Goal: Information Seeking & Learning: Learn about a topic

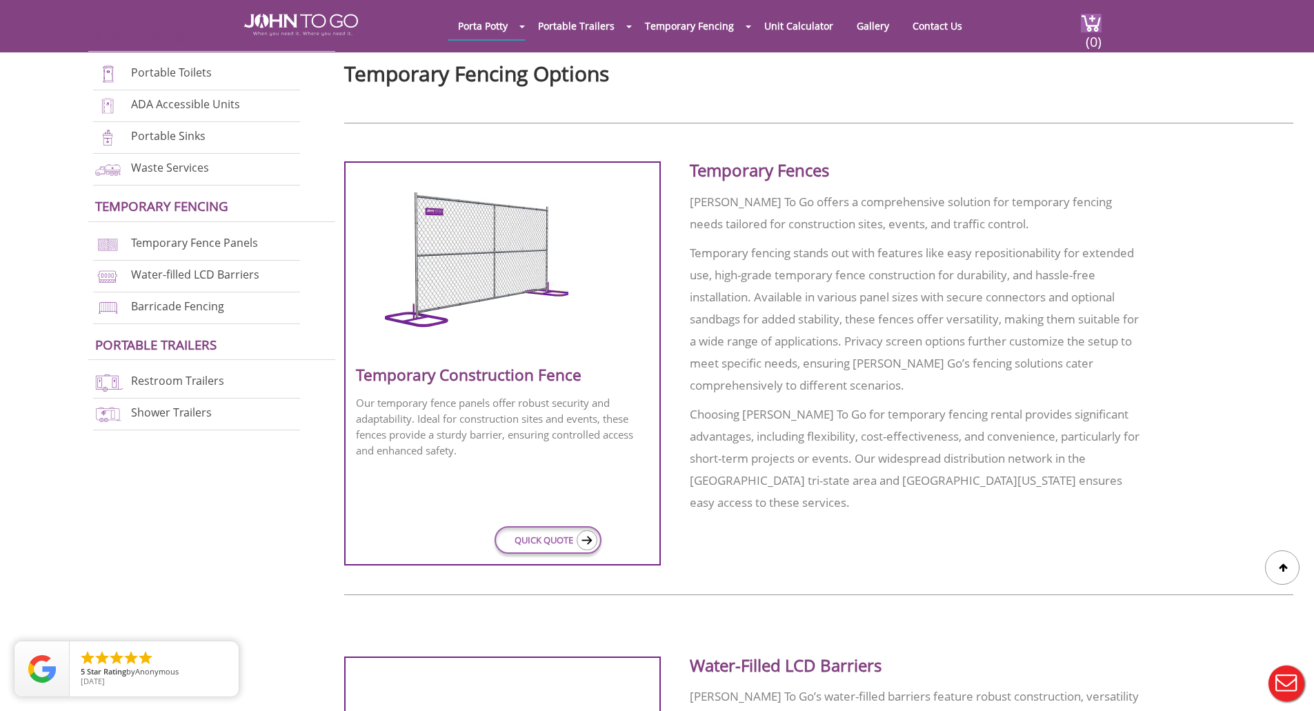
scroll to position [483, 0]
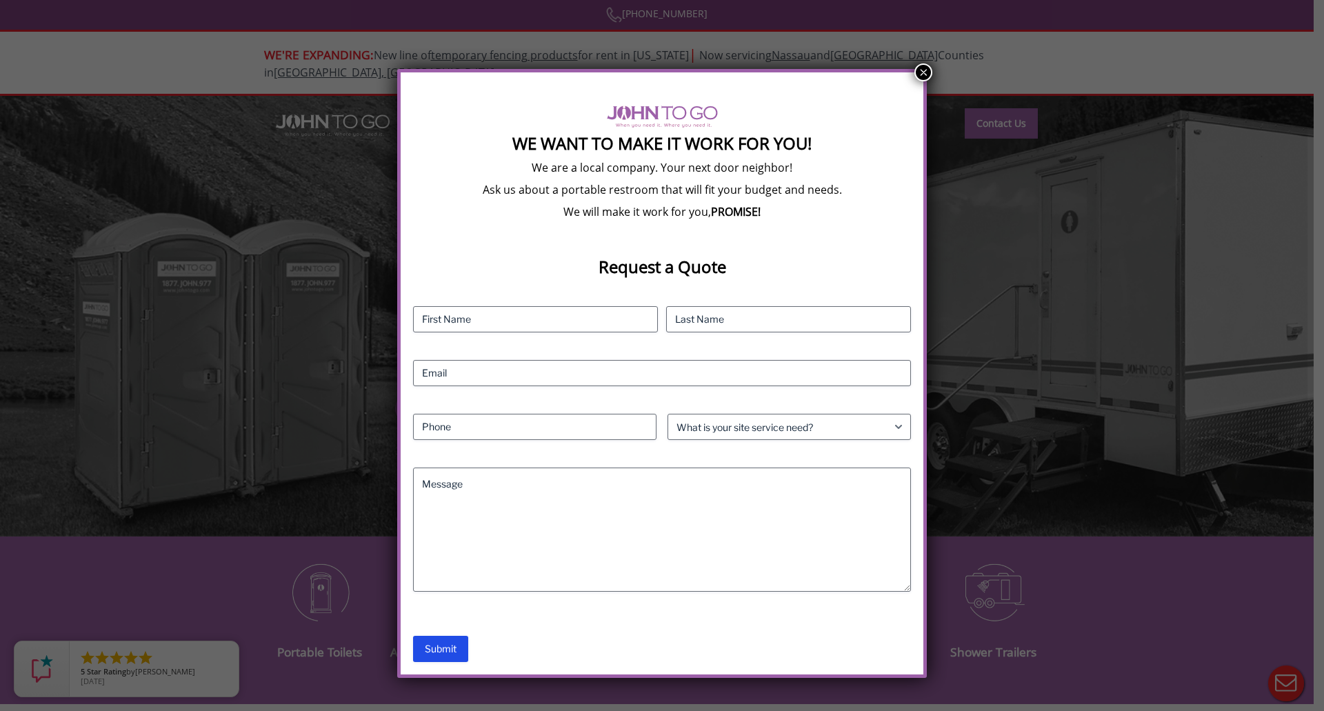
click at [924, 74] on button "×" at bounding box center [924, 72] width 18 height 18
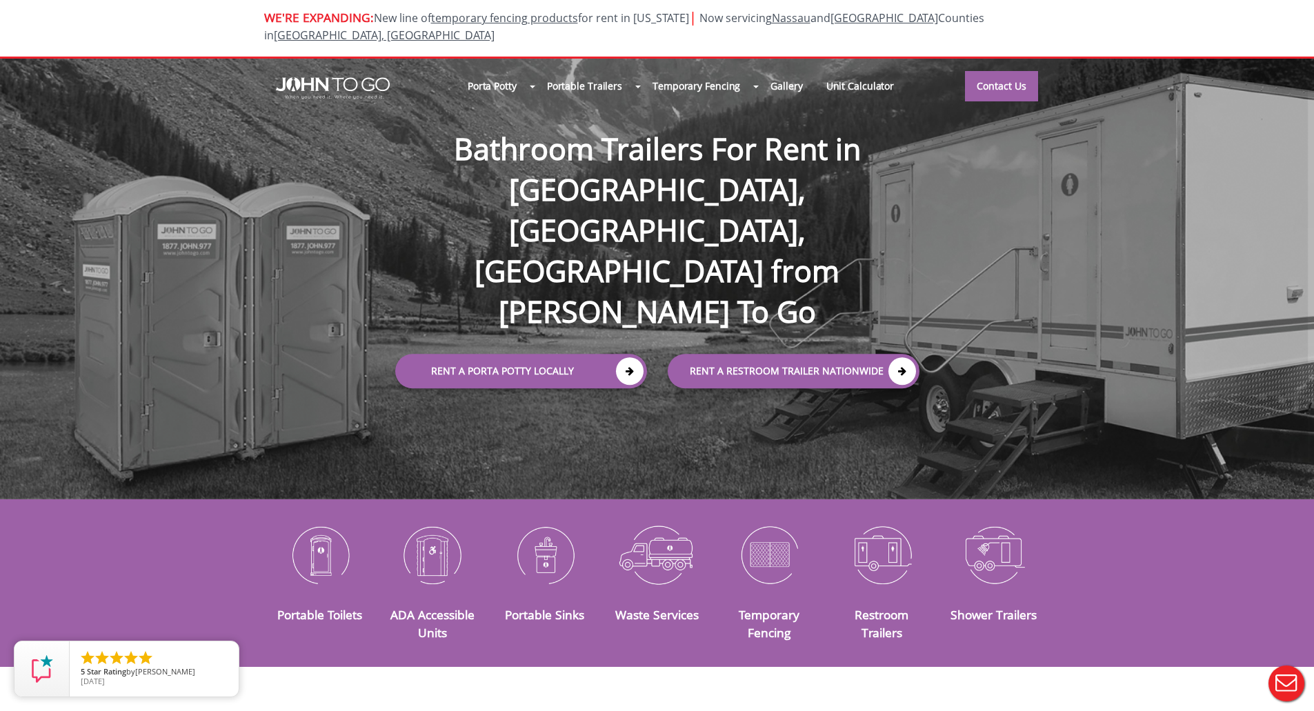
scroll to position [69, 0]
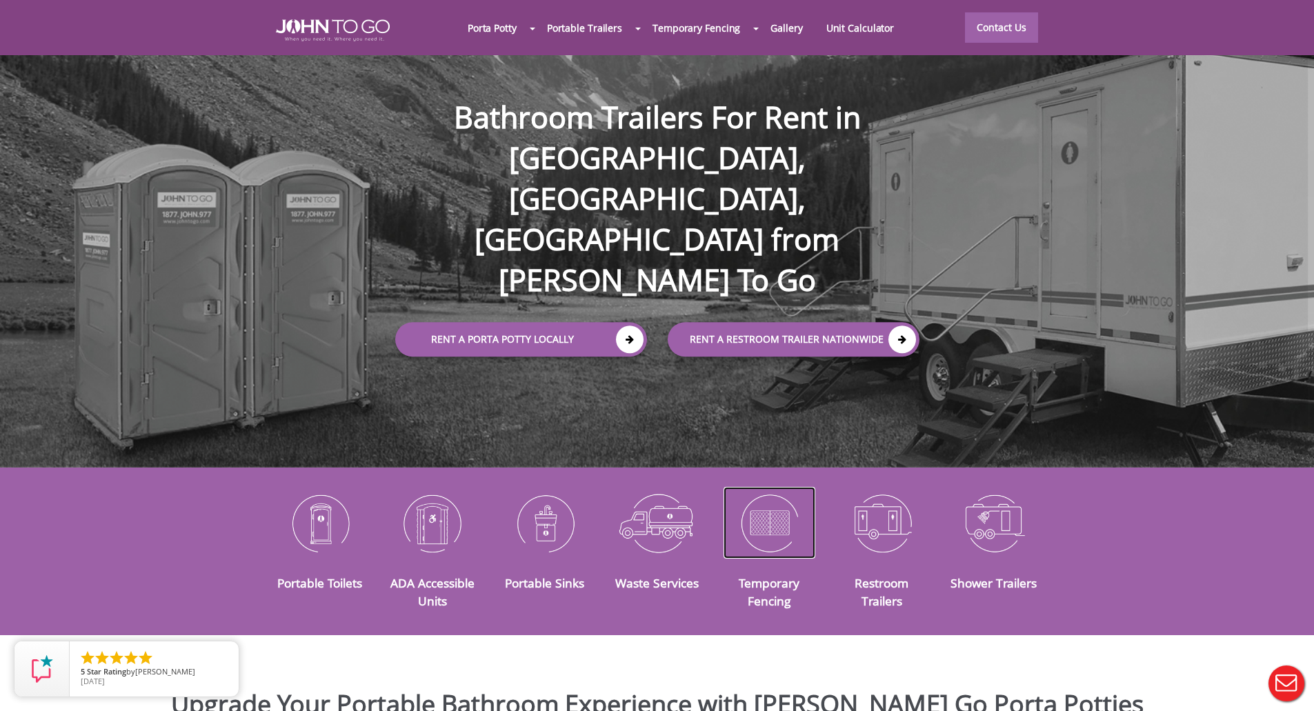
click at [770, 519] on img at bounding box center [770, 523] width 92 height 72
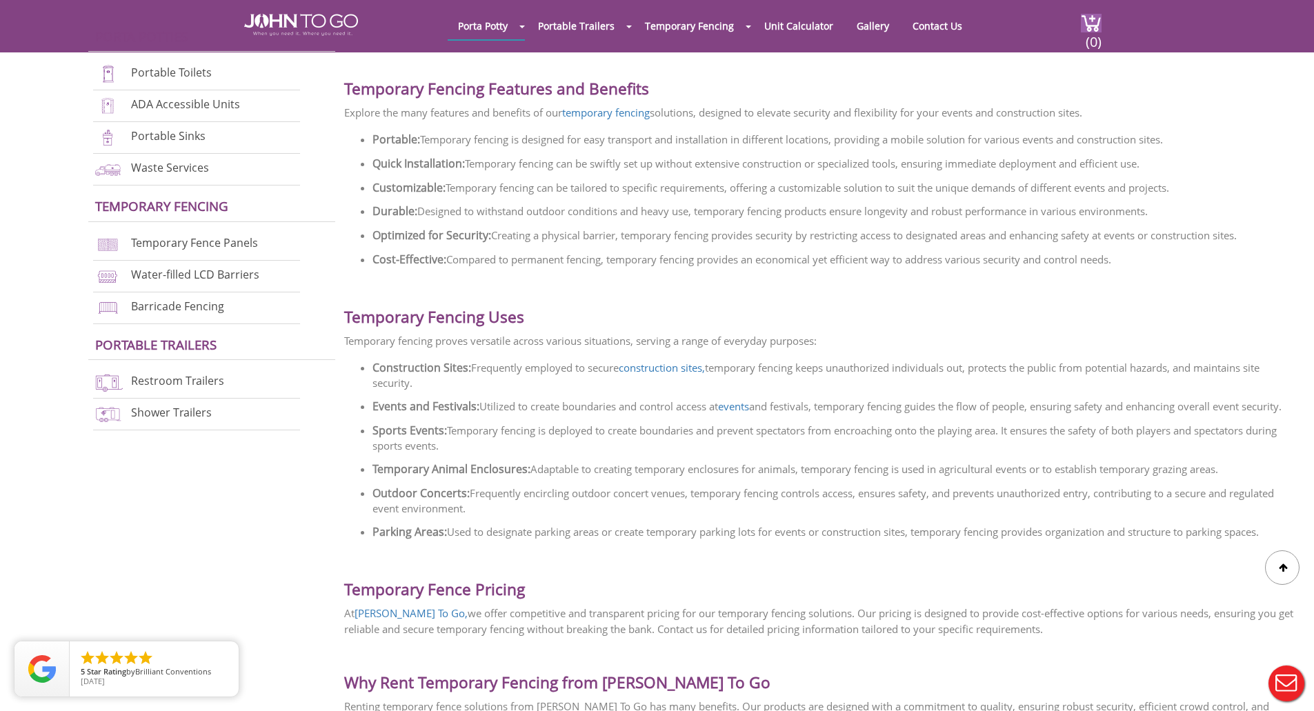
scroll to position [2069, 0]
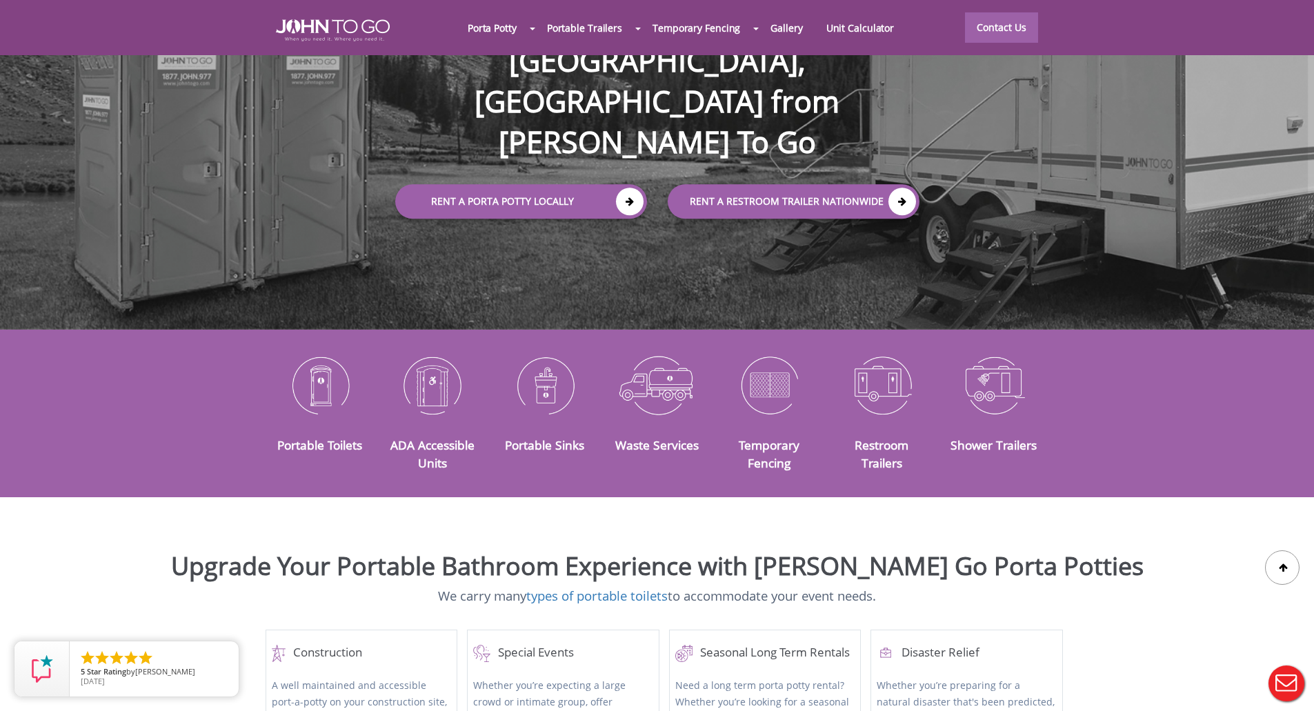
scroll to position [276, 0]
